Goal: Check status: Check status

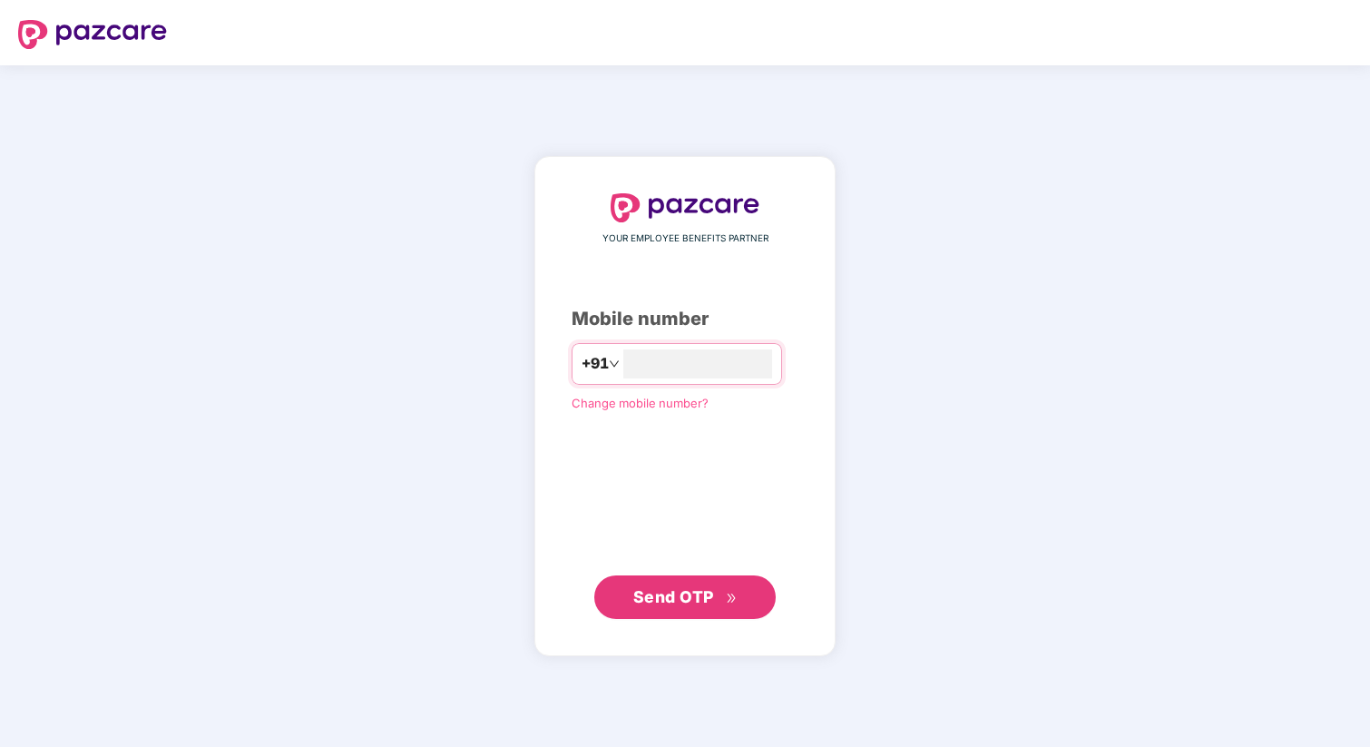
type input "**********"
click at [677, 616] on button "Send OTP" at bounding box center [684, 597] width 181 height 44
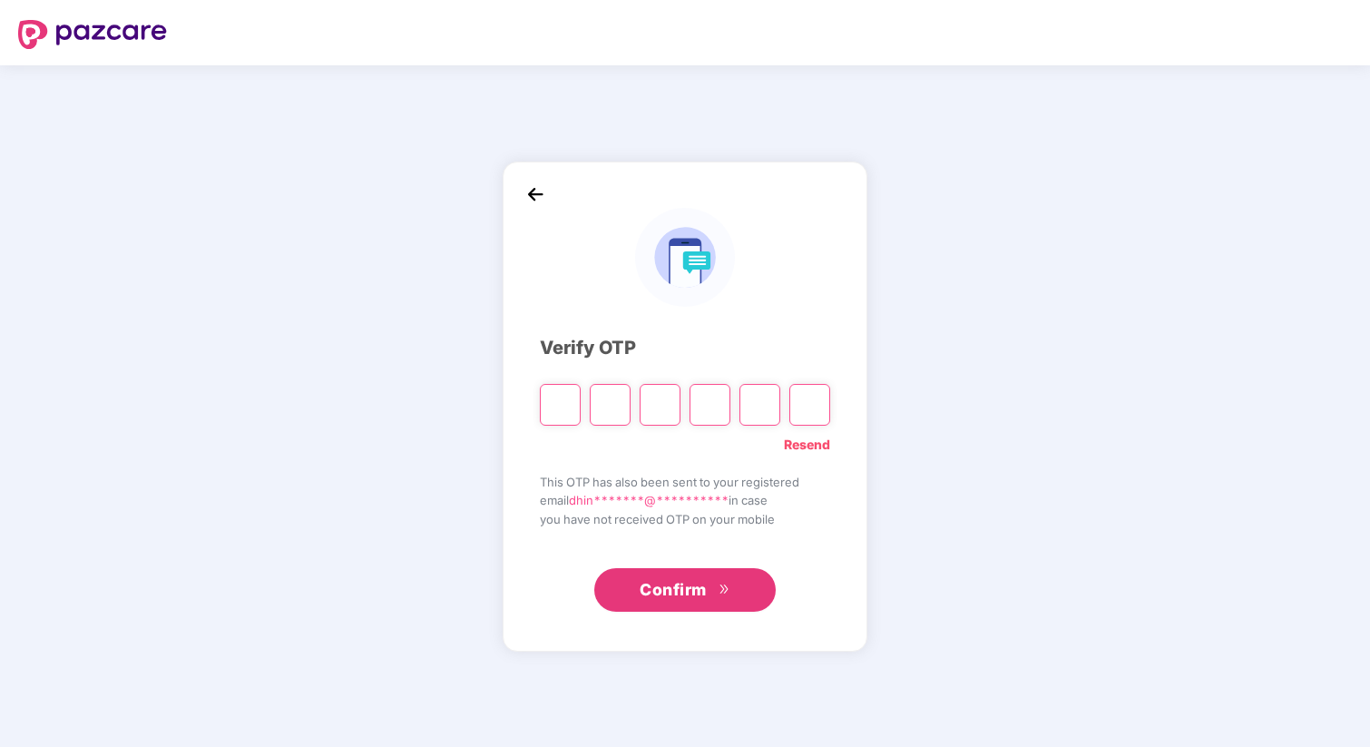
type input "*"
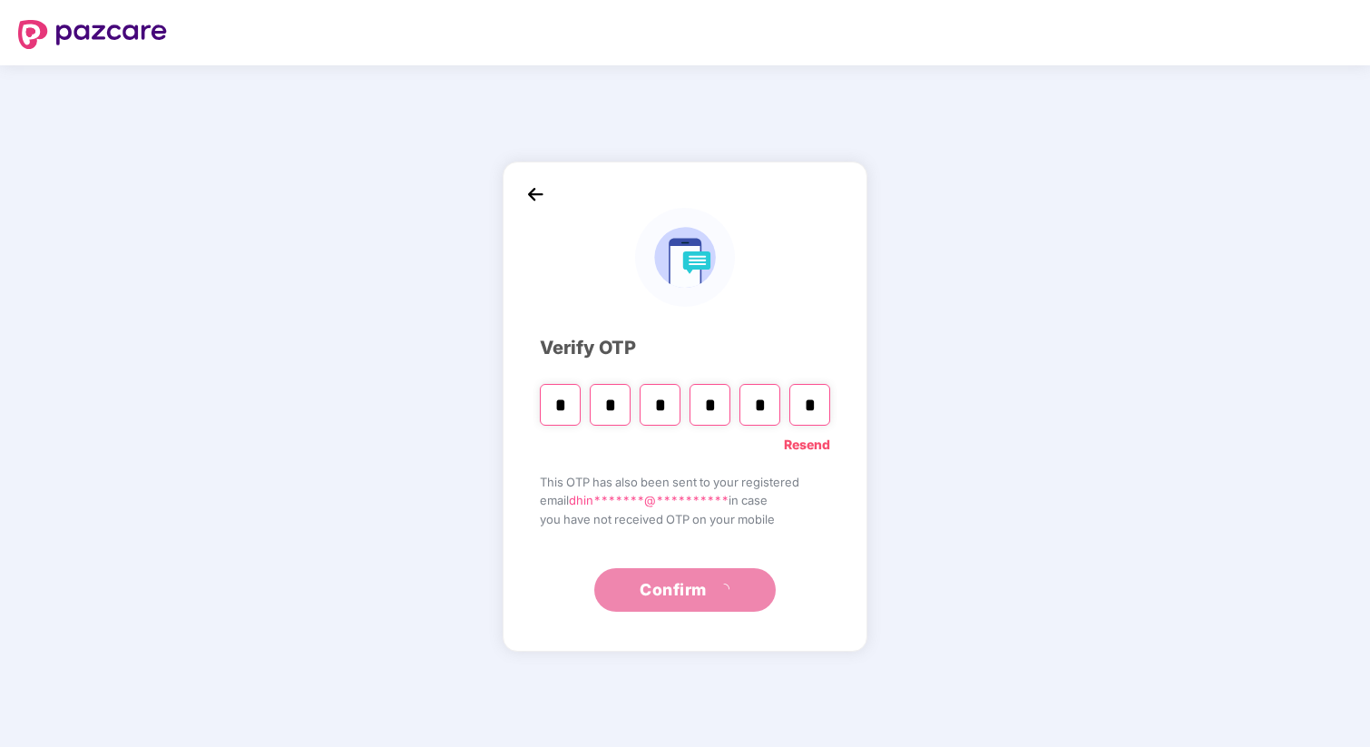
type input "*"
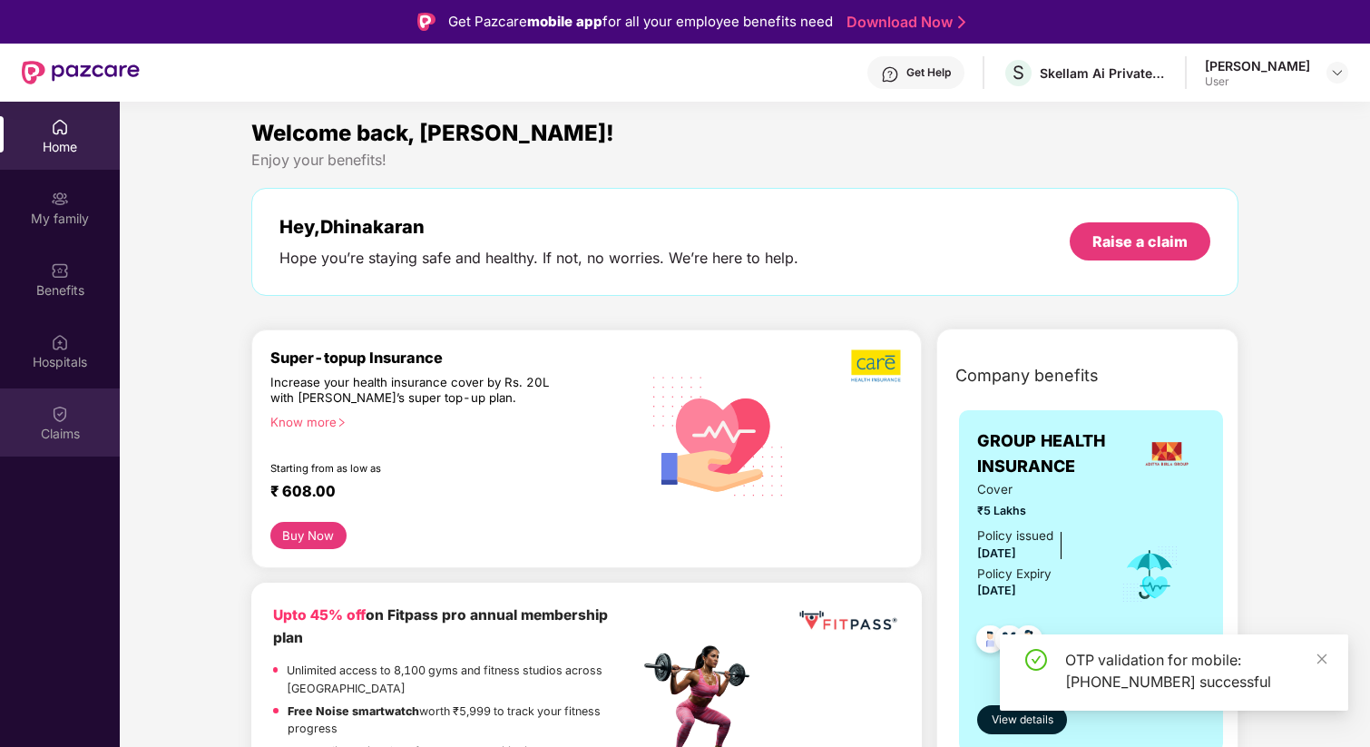
click at [73, 417] on div "Claims" at bounding box center [60, 422] width 120 height 68
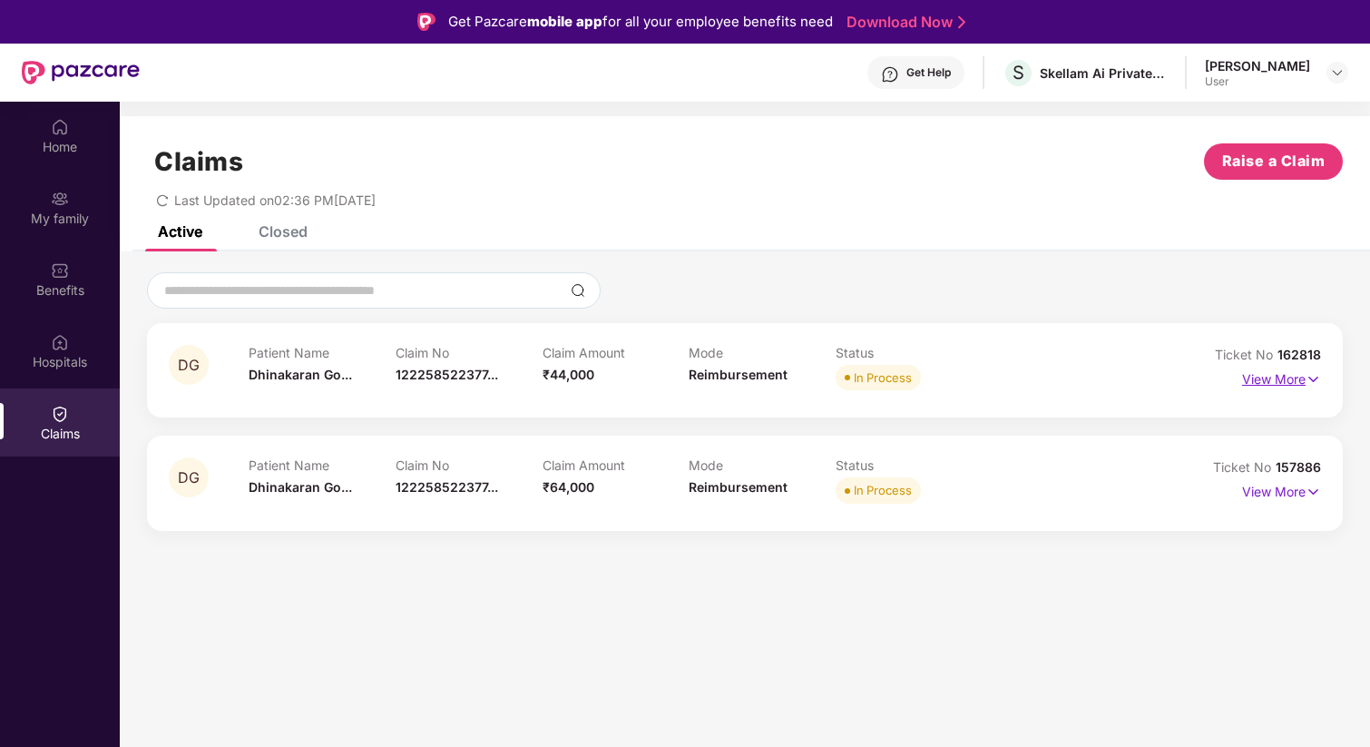
click at [1277, 380] on p "View More" at bounding box center [1281, 377] width 79 height 24
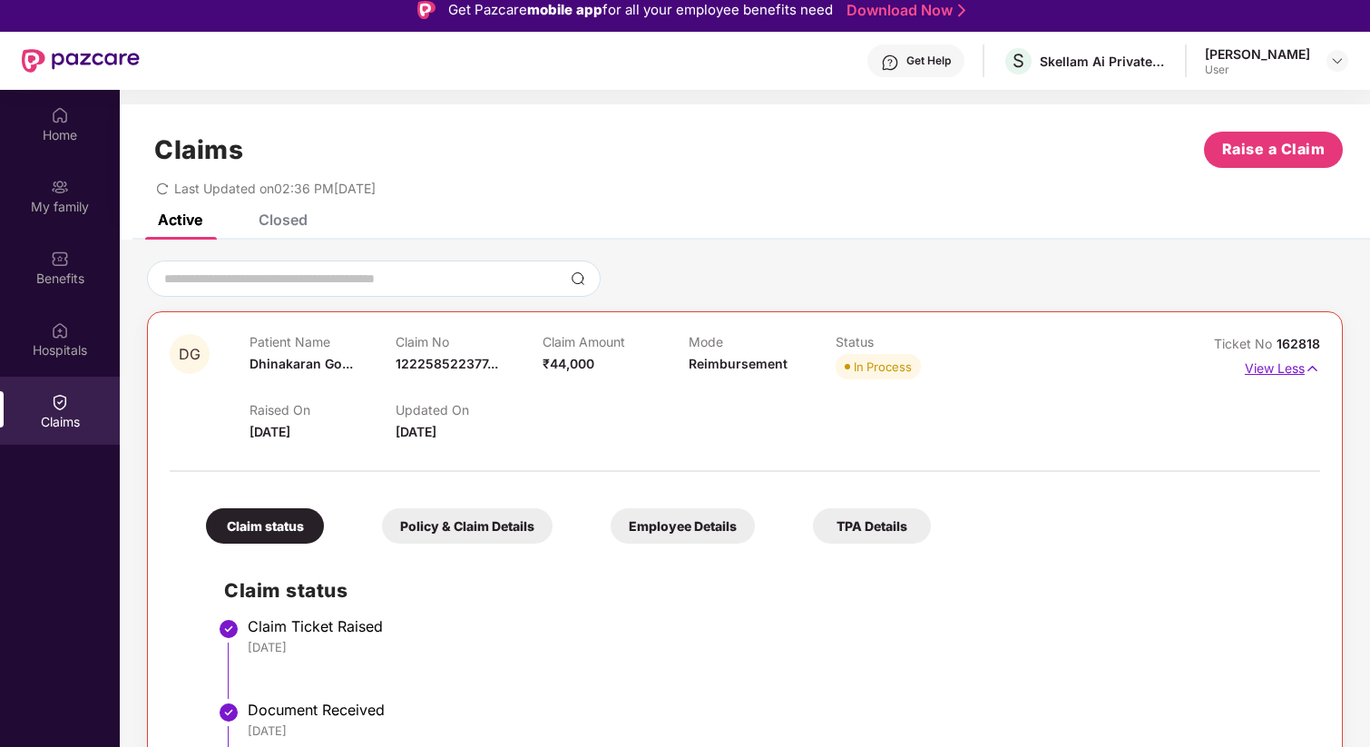
click at [1268, 360] on p "View Less" at bounding box center [1282, 366] width 75 height 24
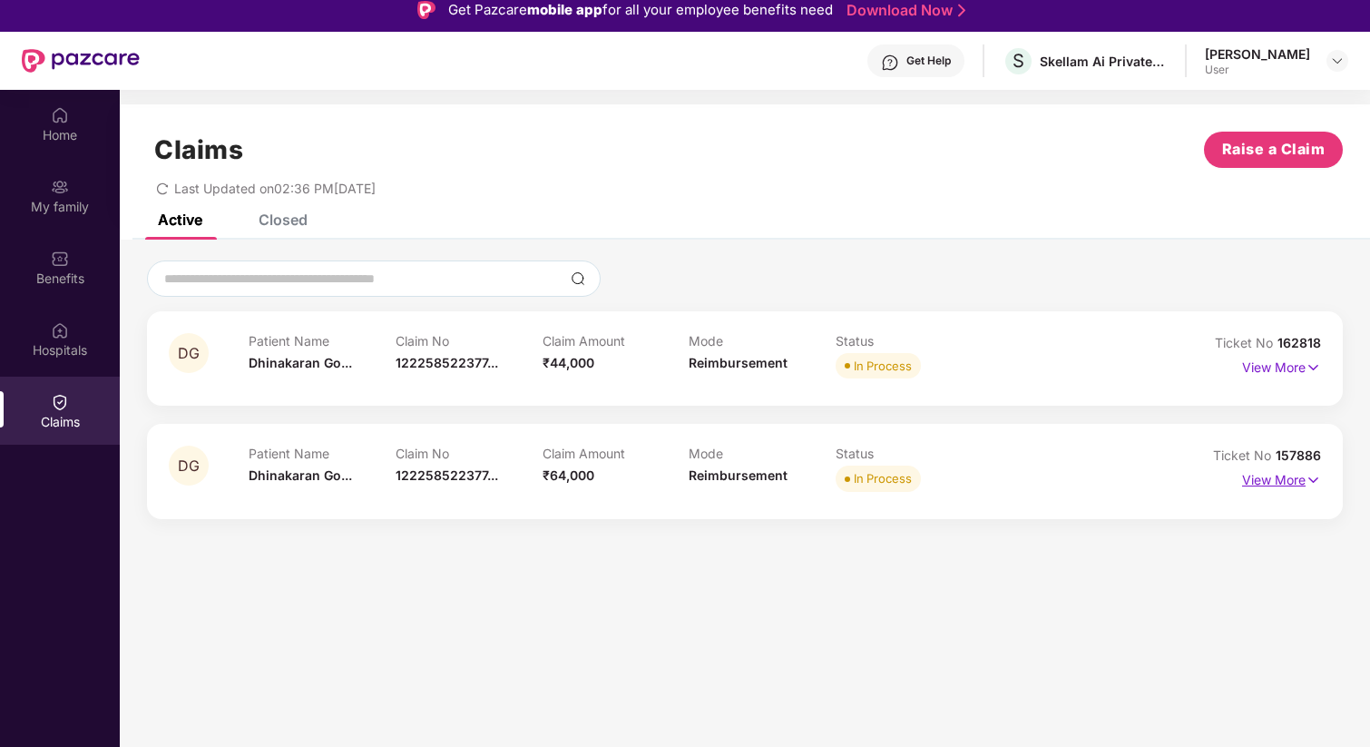
click at [1273, 481] on p "View More" at bounding box center [1281, 477] width 79 height 24
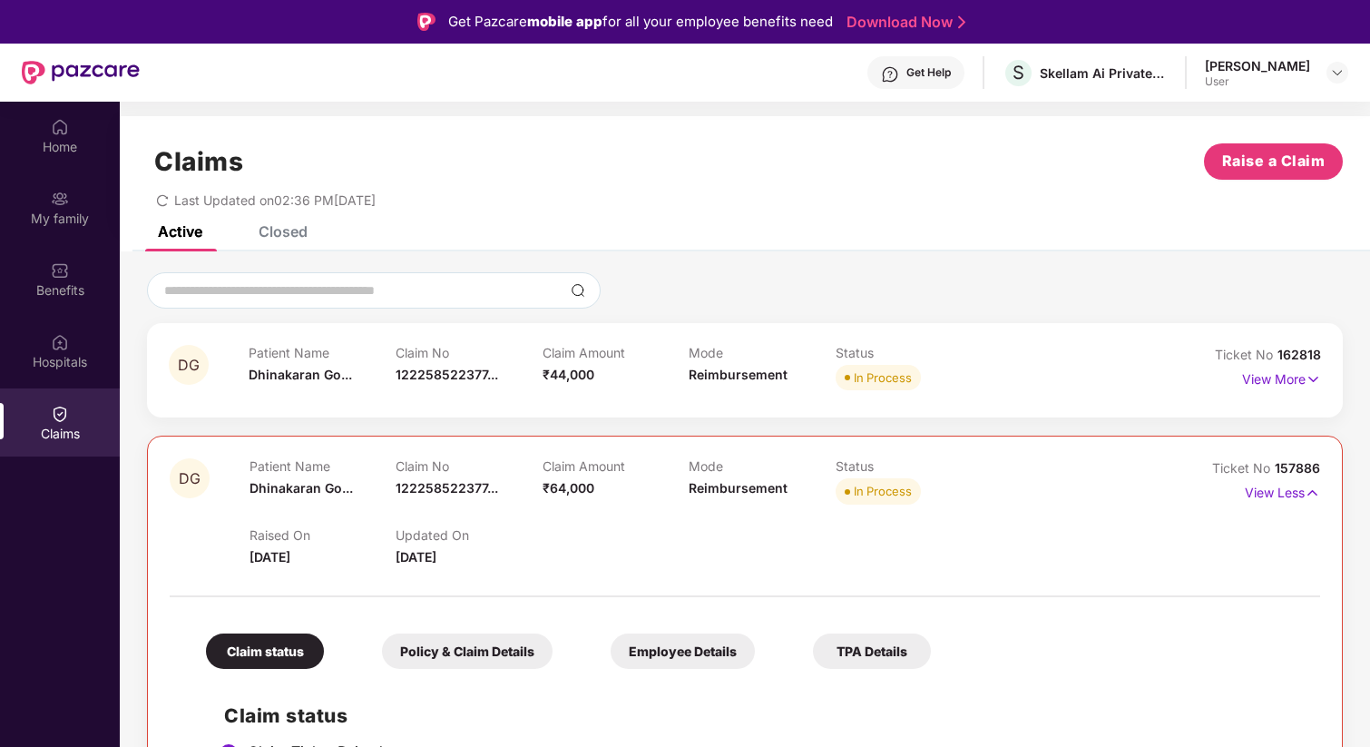
click at [1290, 505] on div "View Less" at bounding box center [1282, 492] width 75 height 29
click at [1273, 479] on p "View Less" at bounding box center [1282, 490] width 75 height 24
